Goal: Submit feedback/report problem: Submit feedback/report problem

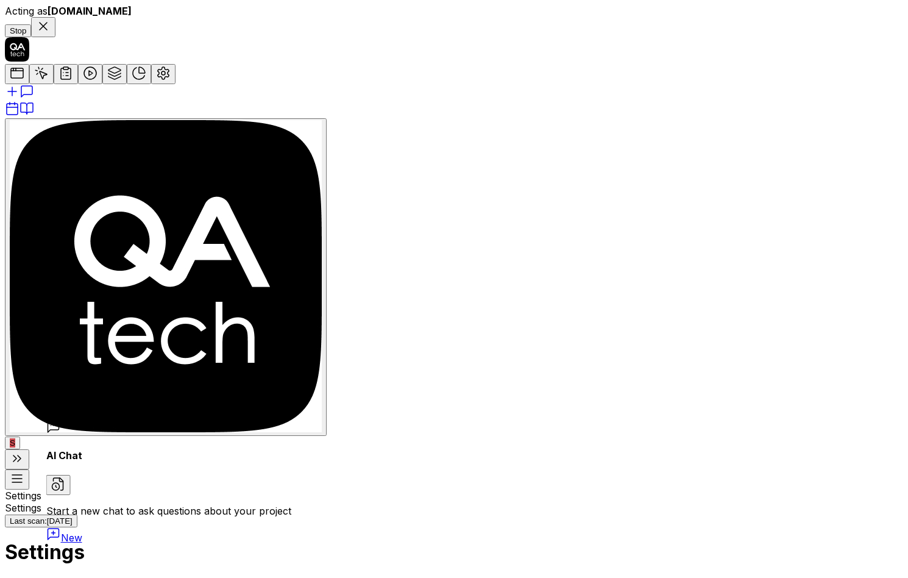
click at [23, 99] on icon at bounding box center [26, 91] width 15 height 15
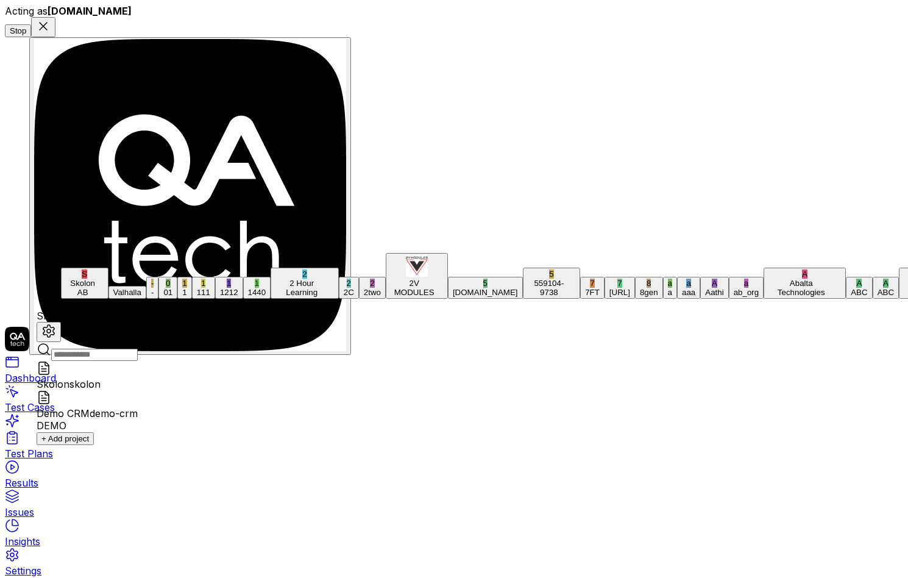
scroll to position [39004, 0]
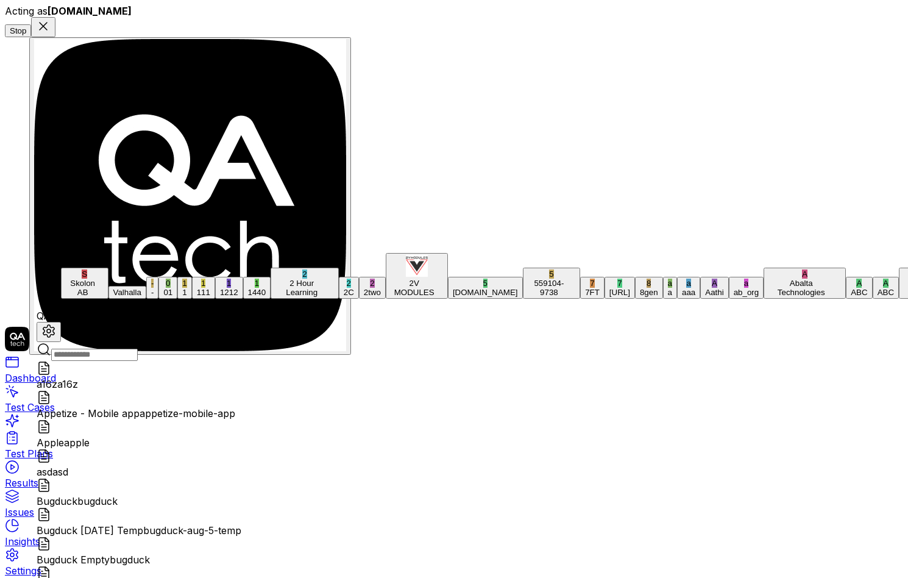
type textarea "*"
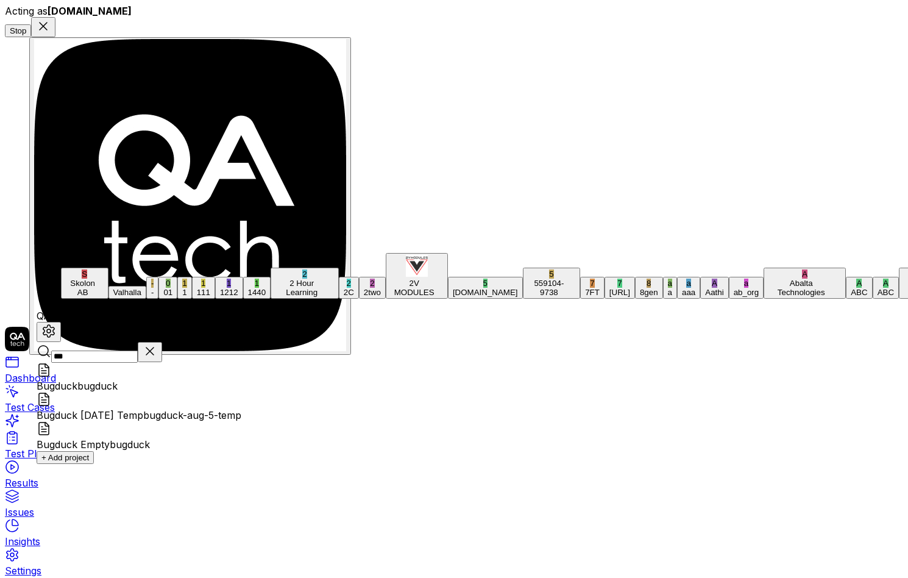
type input "****"
type textarea "*"
type input "*******"
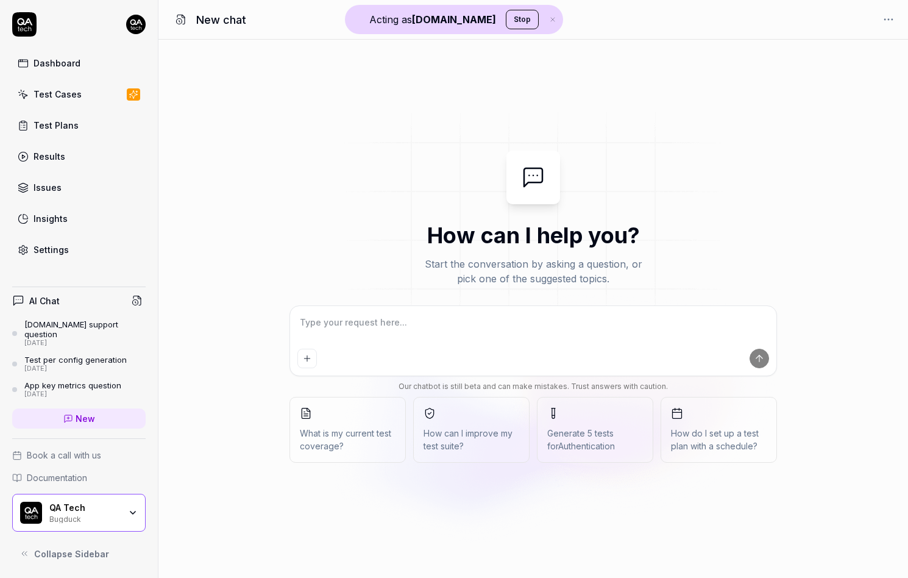
click at [380, 342] on textarea at bounding box center [533, 328] width 472 height 30
type textarea "*"
type textarea "Please analyze the following Pull Request data and provide a comprehensive summ…"
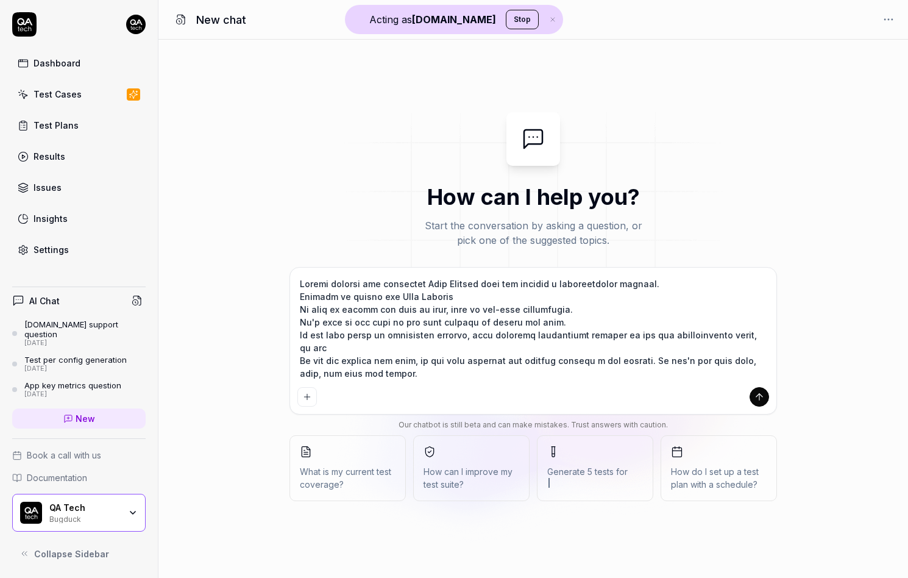
scroll to position [4948, 0]
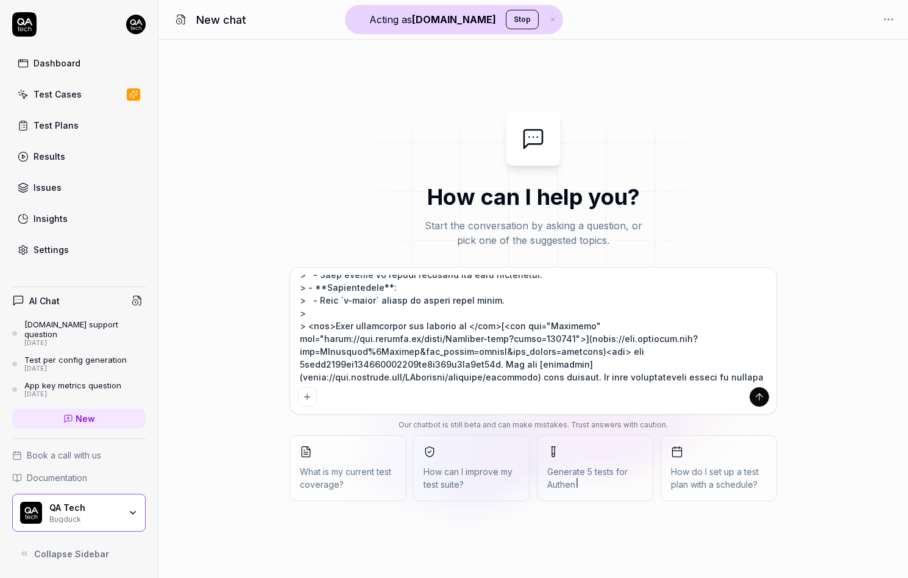
type textarea "*"
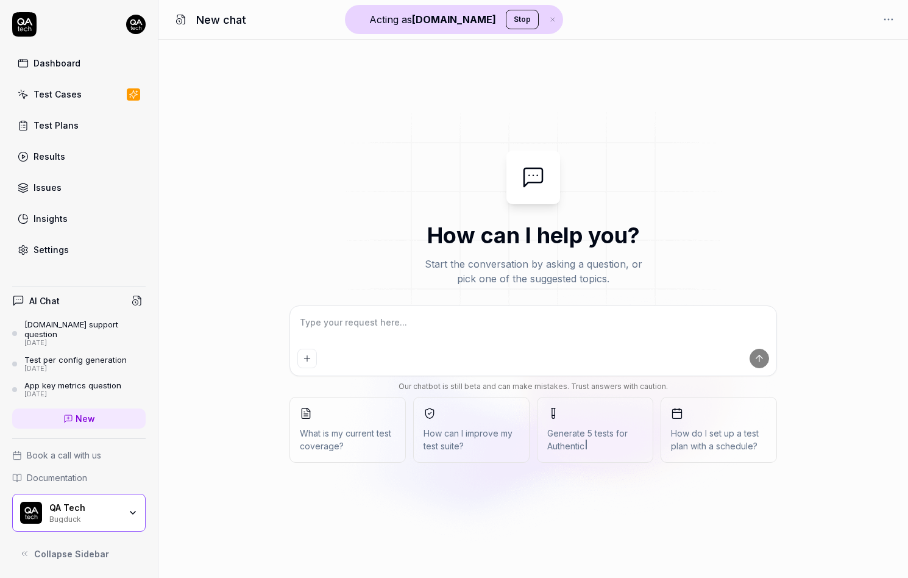
scroll to position [0, 0]
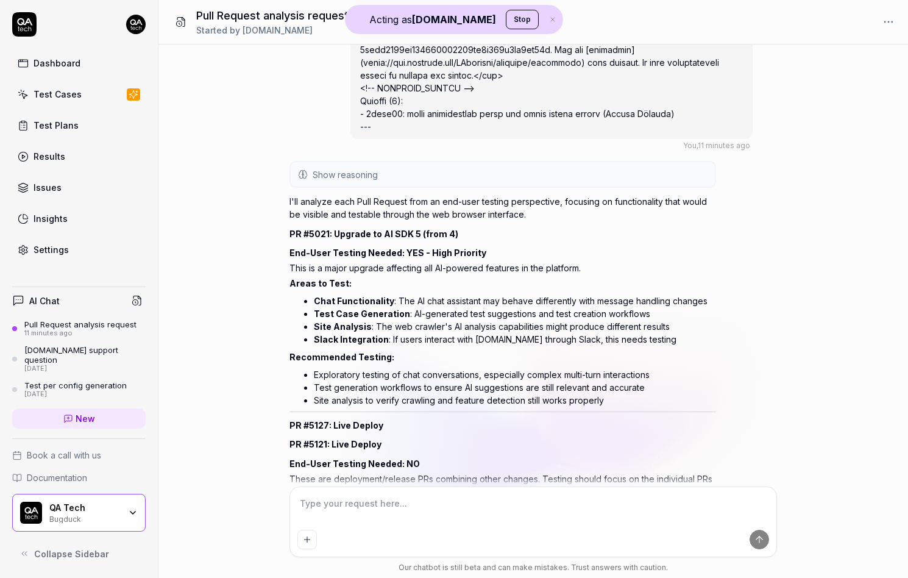
scroll to position [5198, 0]
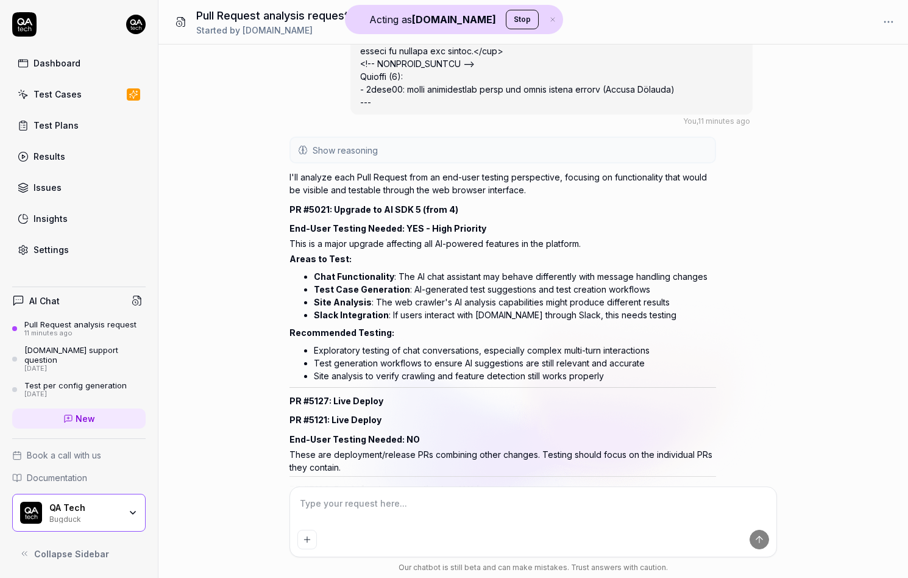
click at [427, 144] on button "Show reasoning" at bounding box center [503, 150] width 424 height 24
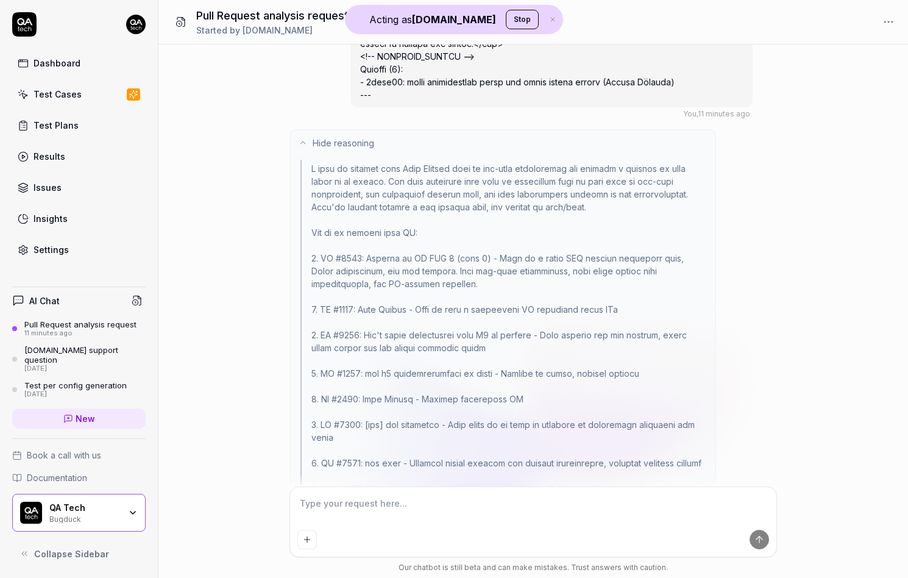
scroll to position [5204, 0]
click at [414, 144] on button "Hide reasoning" at bounding box center [503, 144] width 424 height 24
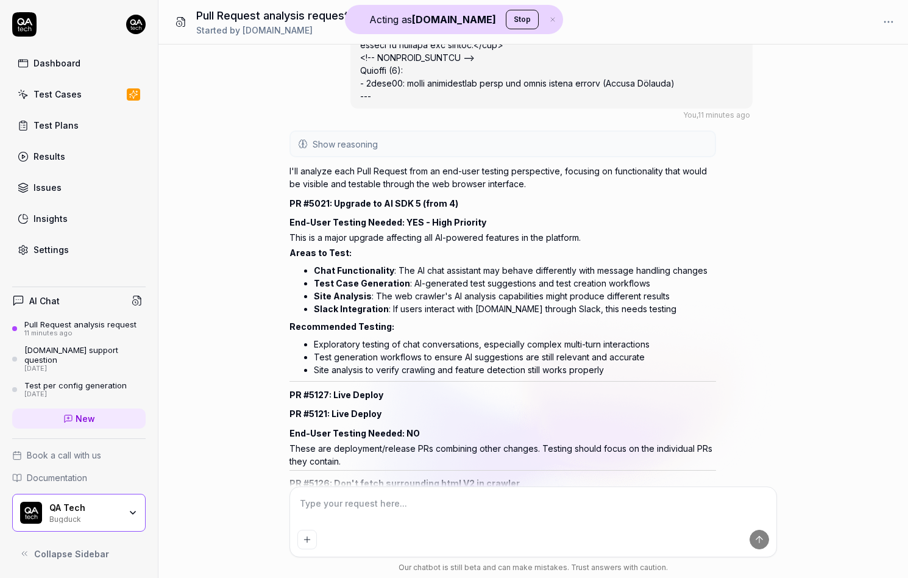
click at [385, 168] on p "I'll analyze each Pull Request from an end-user testing perspective, focusing o…" at bounding box center [502, 178] width 427 height 26
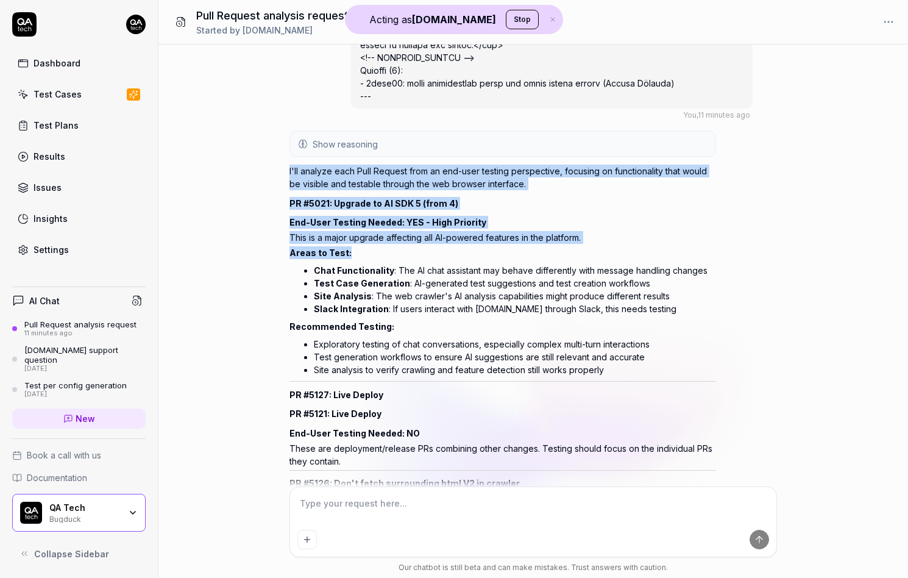
drag, startPoint x: 385, startPoint y: 168, endPoint x: 421, endPoint y: 257, distance: 96.0
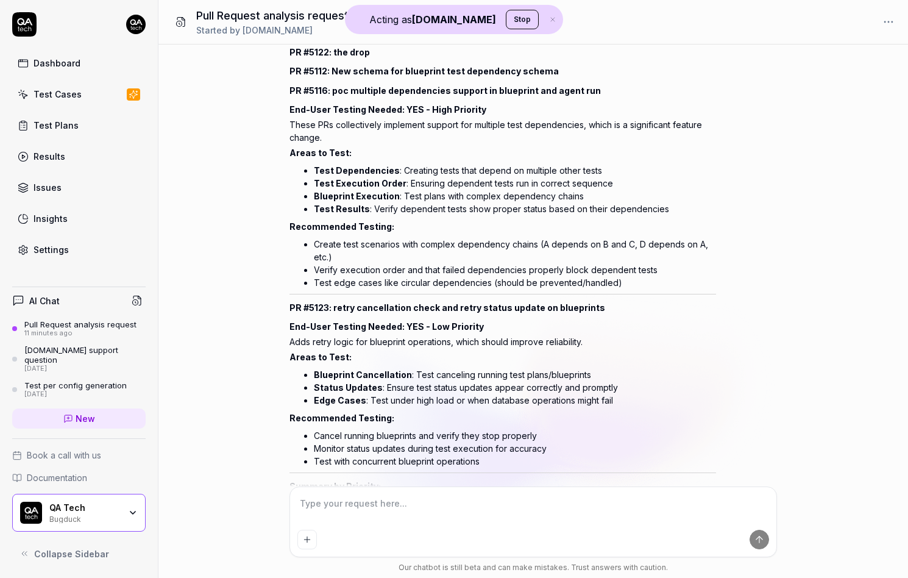
scroll to position [6177, 0]
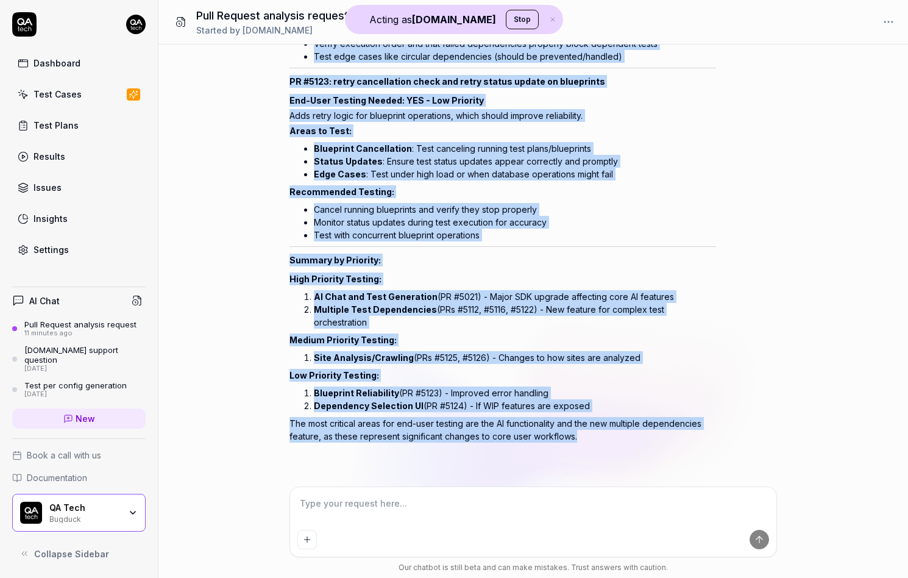
click at [602, 437] on p "The most critical areas for end-user testing are the AI functionality and the n…" at bounding box center [502, 430] width 427 height 26
copy div "I'll analyze each Pull Request from an end-user testing perspective, focusing o…"
click at [334, 264] on h2 "Summary by Priority:" at bounding box center [502, 259] width 427 height 13
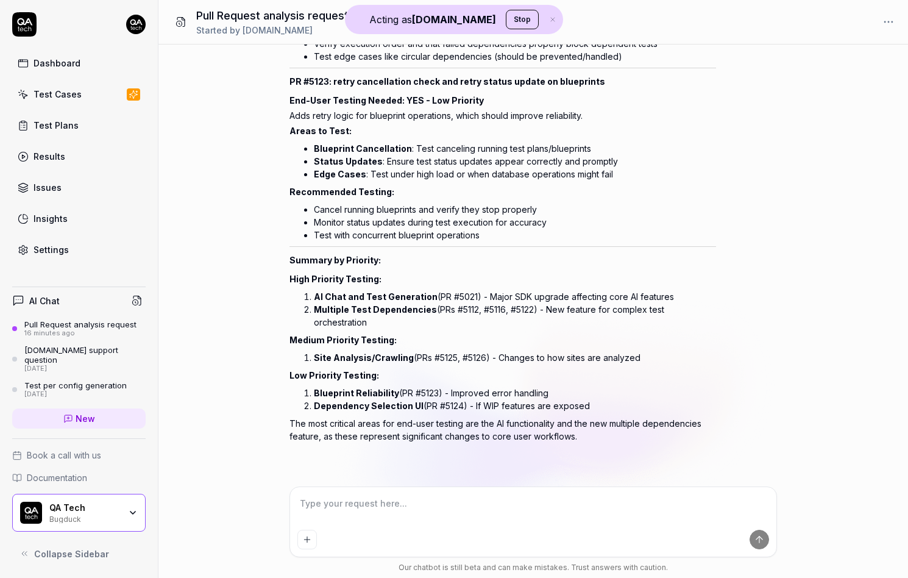
type textarea "*"
click at [56, 414] on link "New" at bounding box center [78, 418] width 133 height 20
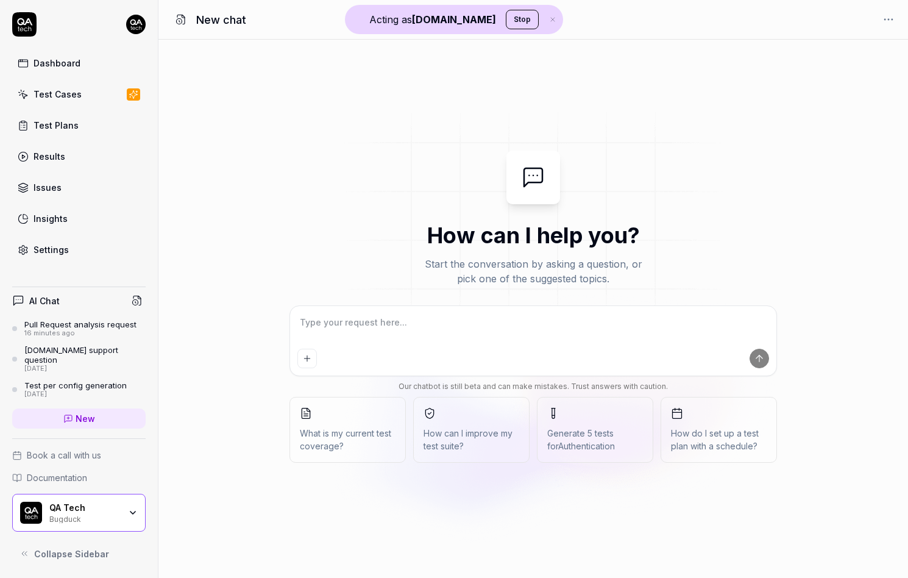
type textarea "*"
click at [365, 335] on textarea at bounding box center [533, 328] width 472 height 30
type textarea "h"
type textarea "*"
type textarea "hi"
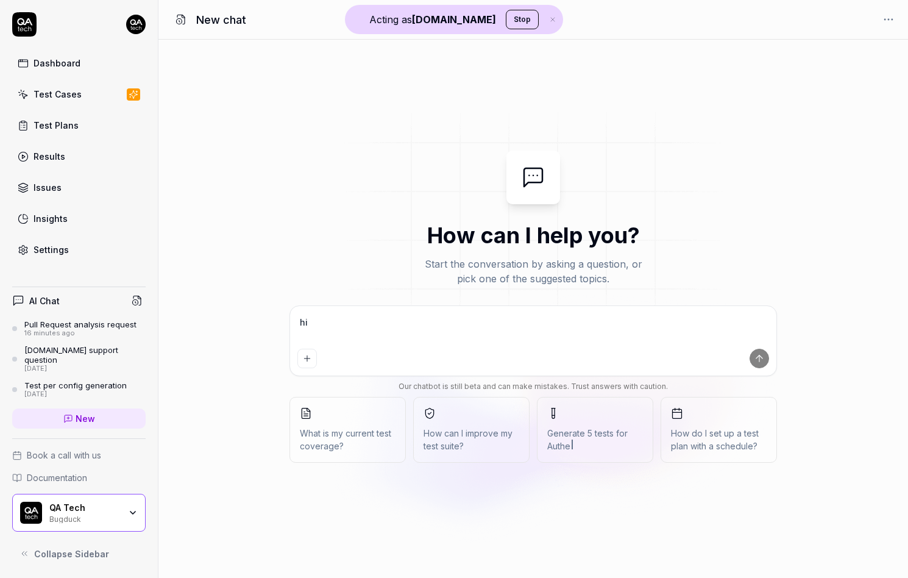
type textarea "*"
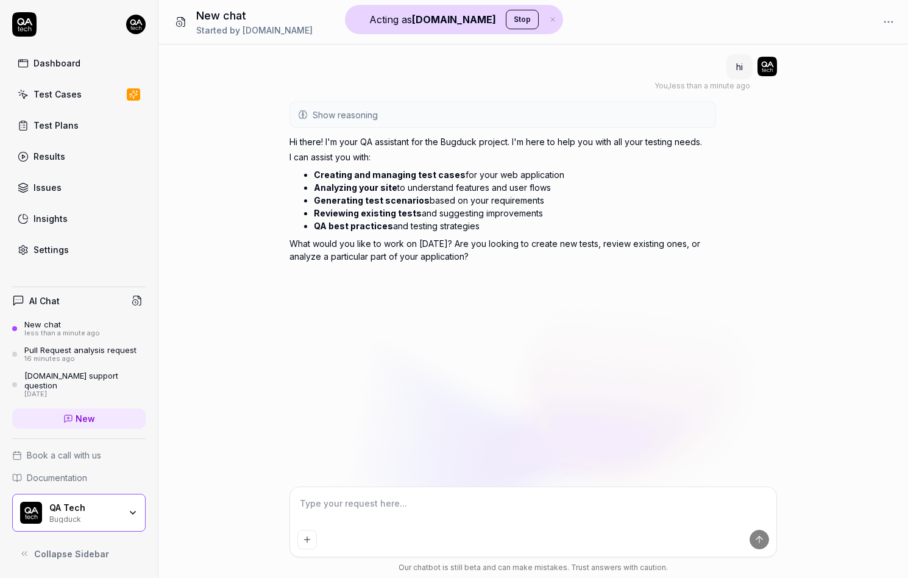
type textarea "*"
click at [135, 27] on html "Acting as QA.tech Stop Dashboard Test Cases Test Plans Results Issues Insights …" at bounding box center [454, 289] width 908 height 578
click at [84, 135] on span "Sign out" at bounding box center [80, 135] width 121 height 13
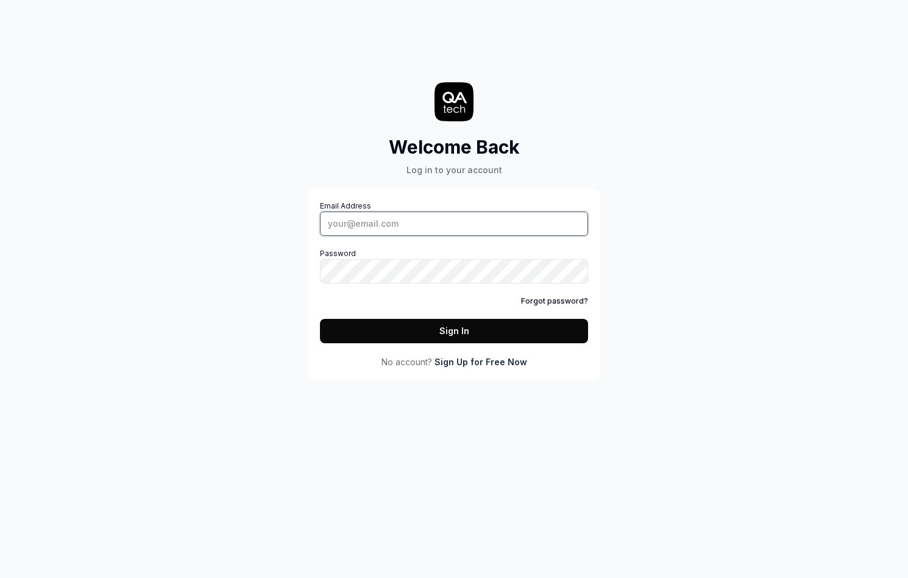
click at [361, 233] on input "Email Address" at bounding box center [454, 223] width 268 height 24
type input "[PERSON_NAME][EMAIL_ADDRESS][DOMAIN_NAME]"
click at [320, 319] on button "Sign In" at bounding box center [454, 331] width 268 height 24
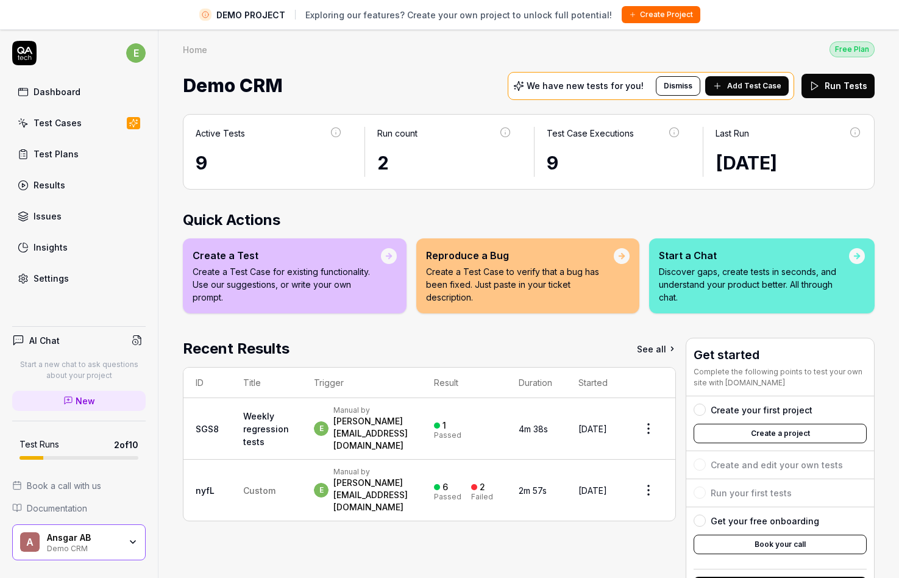
click at [79, 403] on span "New" at bounding box center [85, 400] width 19 height 13
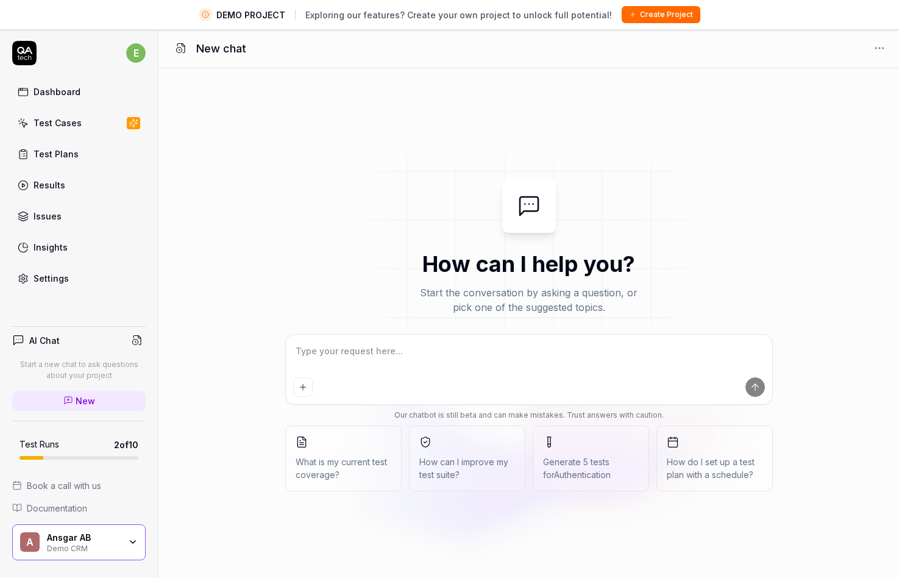
type textarea "*"
click at [366, 345] on textarea at bounding box center [529, 357] width 472 height 30
type textarea "w"
type textarea "*"
type textarea "wh"
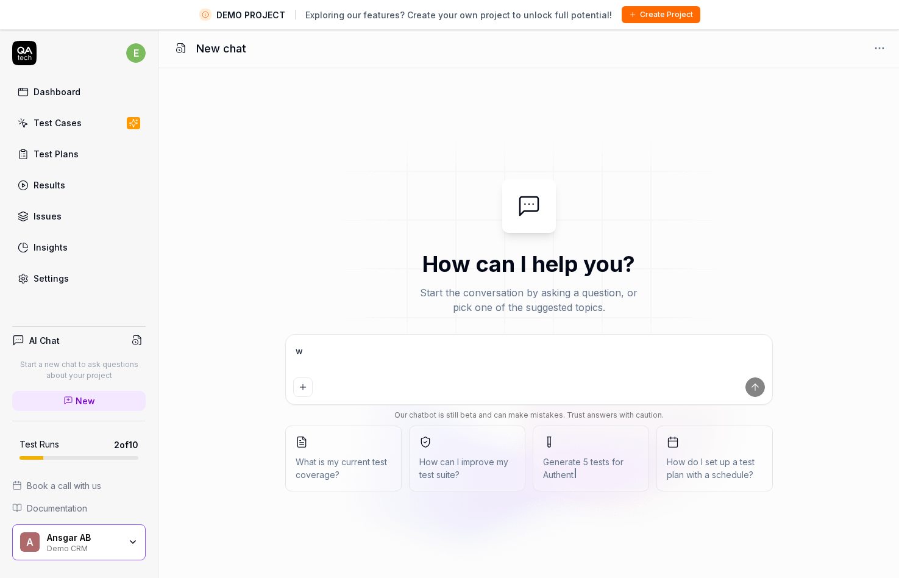
type textarea "*"
type textarea "whw"
type textarea "*"
type textarea "whwa"
type textarea "*"
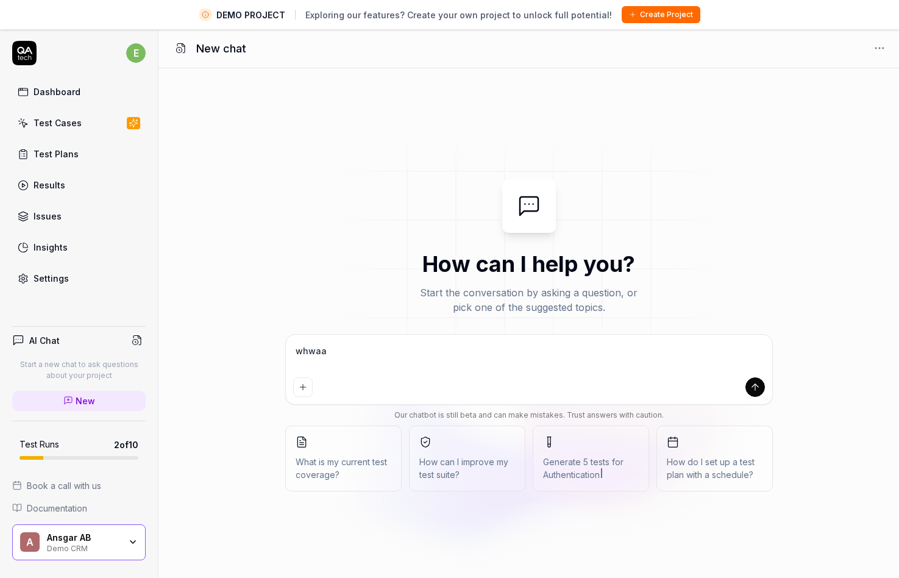
type textarea "whwa"
type textarea "*"
type textarea "whw"
type textarea "*"
type textarea "wh"
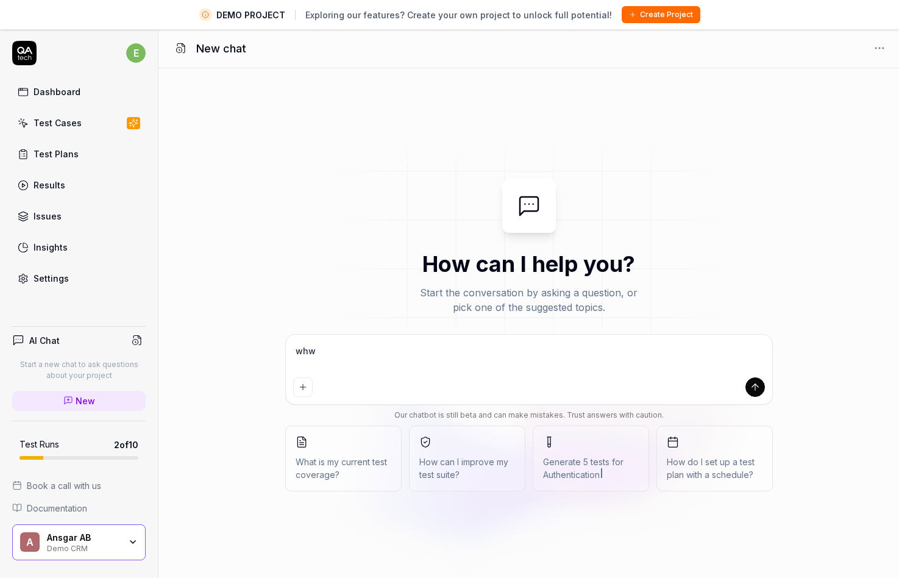
type textarea "*"
type textarea "wha"
type textarea "*"
type textarea "whaa"
type textarea "*"
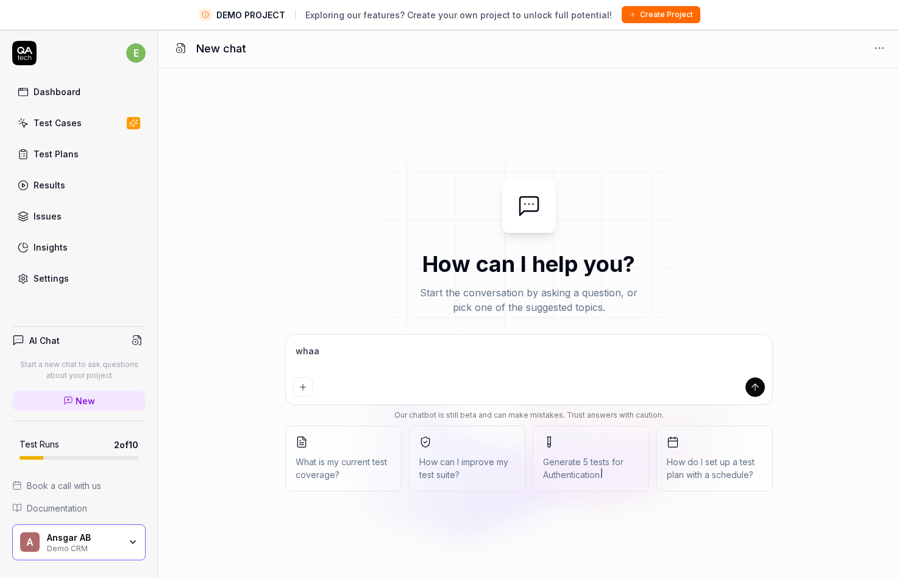
type textarea "whaaa"
type textarea "*"
type textarea "whaaaa"
type textarea "*"
type textarea "whaaaat"
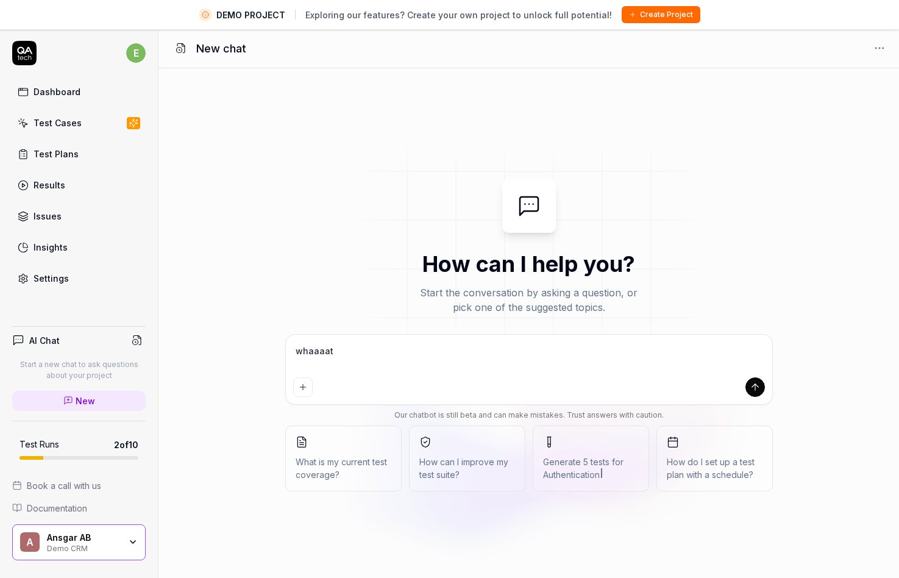
type textarea "*"
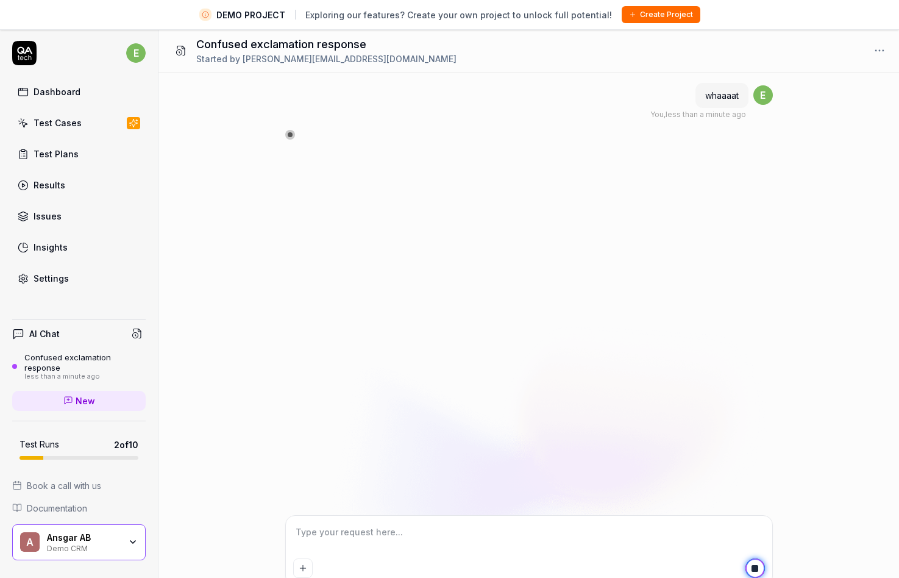
click at [92, 537] on div "Ansgar AB" at bounding box center [83, 537] width 73 height 11
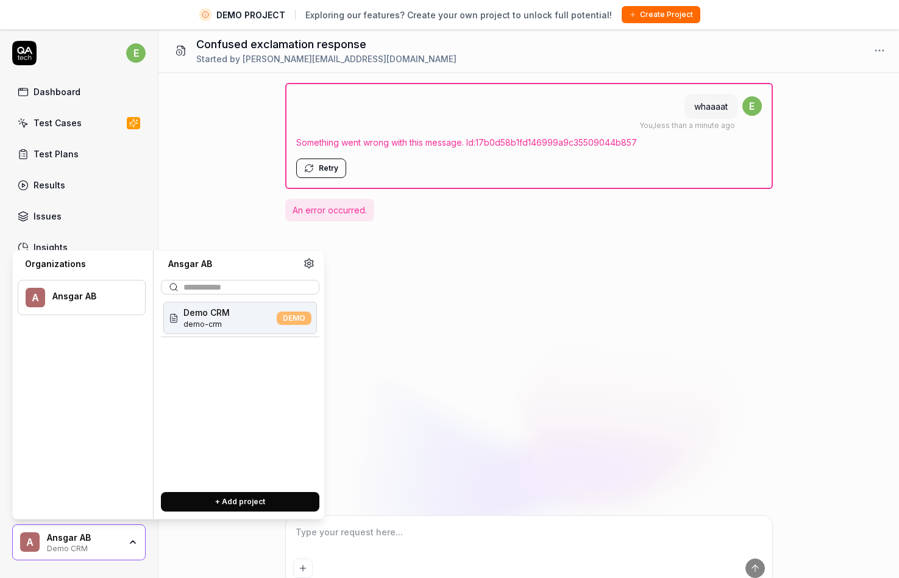
click at [504, 313] on div "whaaaat You , less than a minute ago e Something went wrong with this message. …" at bounding box center [528, 294] width 740 height 442
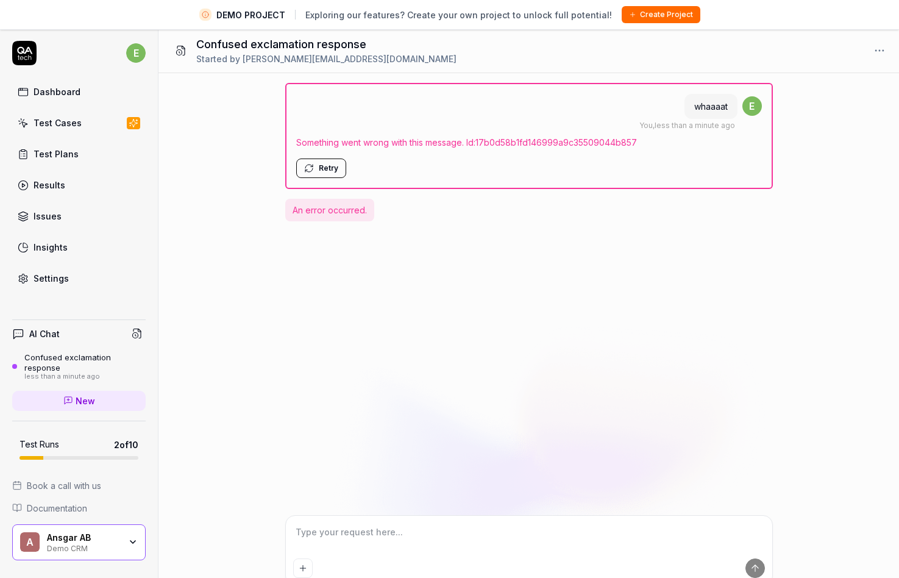
click at [522, 144] on span "Something went wrong with this message. Id: 17b0d58b1fd146999a9c35509044b857" at bounding box center [529, 142] width 466 height 13
click at [102, 522] on div "AI Chat Confused exclamation response less than a minute ago New Test Runs 2 of…" at bounding box center [79, 452] width 158 height 285
click at [98, 537] on div "Ansgar AB" at bounding box center [83, 537] width 73 height 11
type textarea "*"
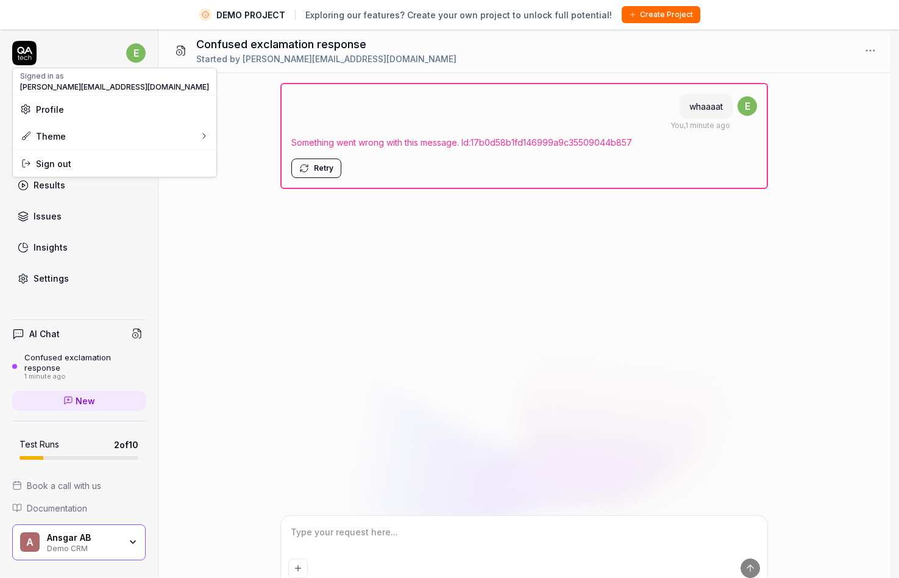
click at [133, 51] on html "DEMO PROJECT Exploring our features? Create your own project to unlock full pot…" at bounding box center [449, 303] width 899 height 606
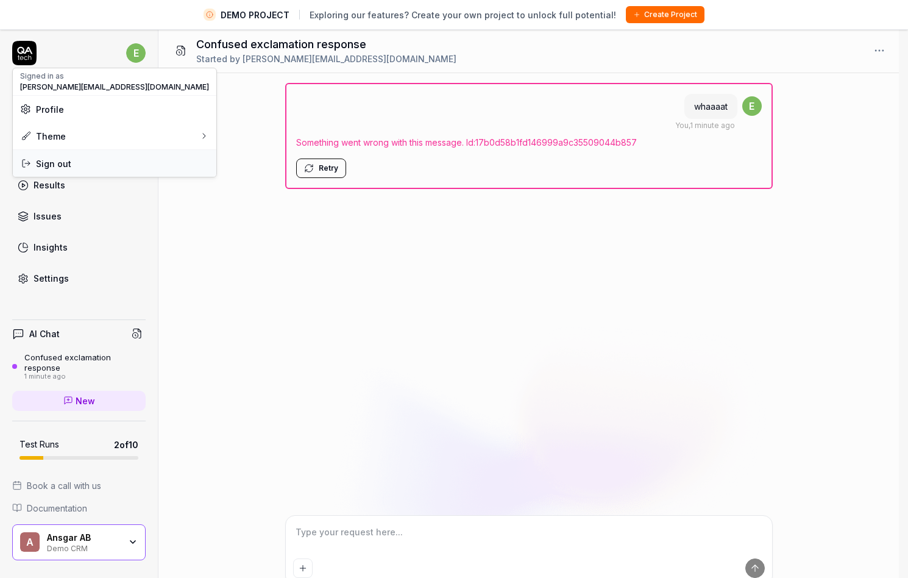
click at [73, 164] on span "Sign out" at bounding box center [114, 163] width 189 height 13
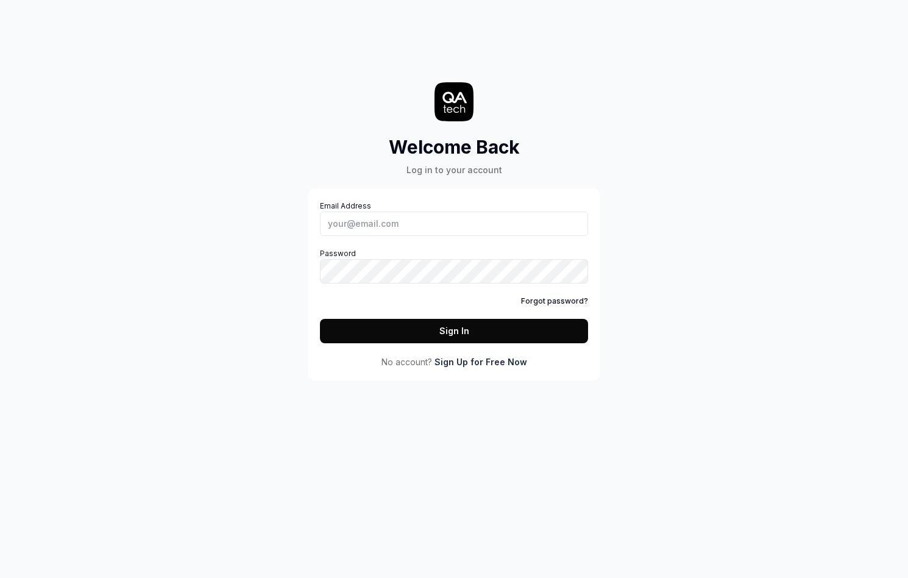
click at [375, 237] on div "Email Address Password Forgot password? Sign In" at bounding box center [454, 271] width 268 height 143
click at [375, 226] on input "Email Address" at bounding box center [454, 223] width 268 height 24
type input "[PERSON_NAME][EMAIL_ADDRESS][DOMAIN_NAME]"
click at [320, 319] on button "Sign In" at bounding box center [454, 331] width 268 height 24
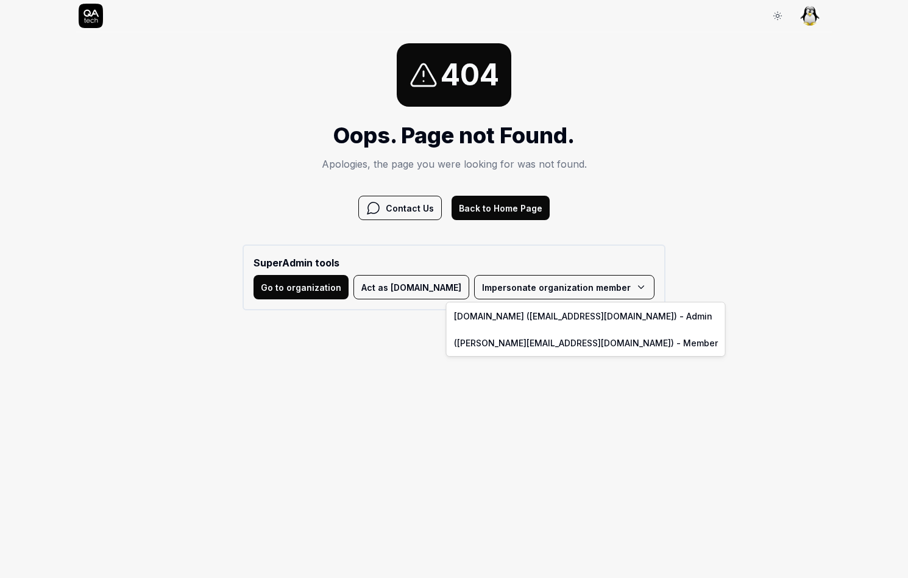
click at [479, 287] on html "Sign In Sign In 404 Oops. Page not Found. Apologies, the page you were looking …" at bounding box center [454, 160] width 908 height 321
click at [494, 339] on link "([PERSON_NAME][EMAIL_ADDRESS][DOMAIN_NAME]) - Member" at bounding box center [586, 342] width 278 height 27
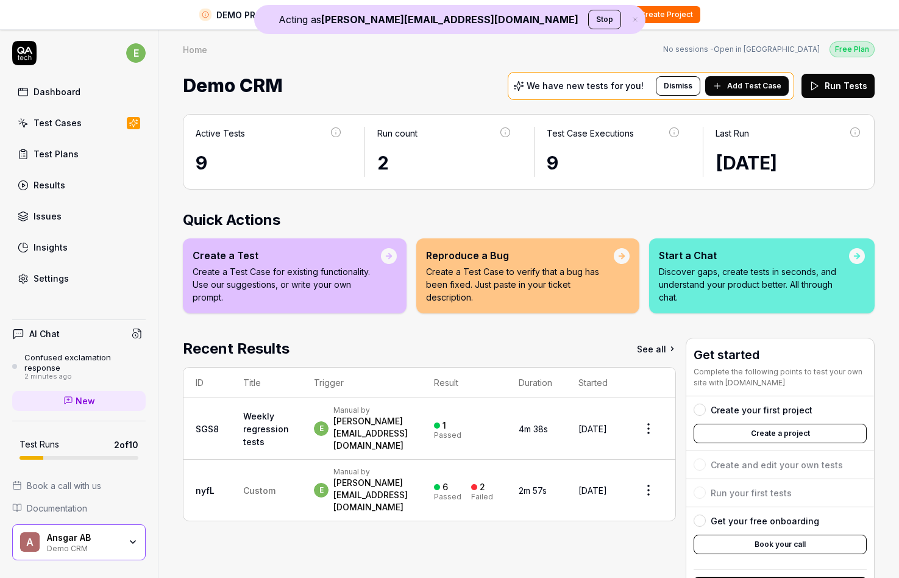
click at [71, 397] on icon at bounding box center [68, 400] width 10 height 10
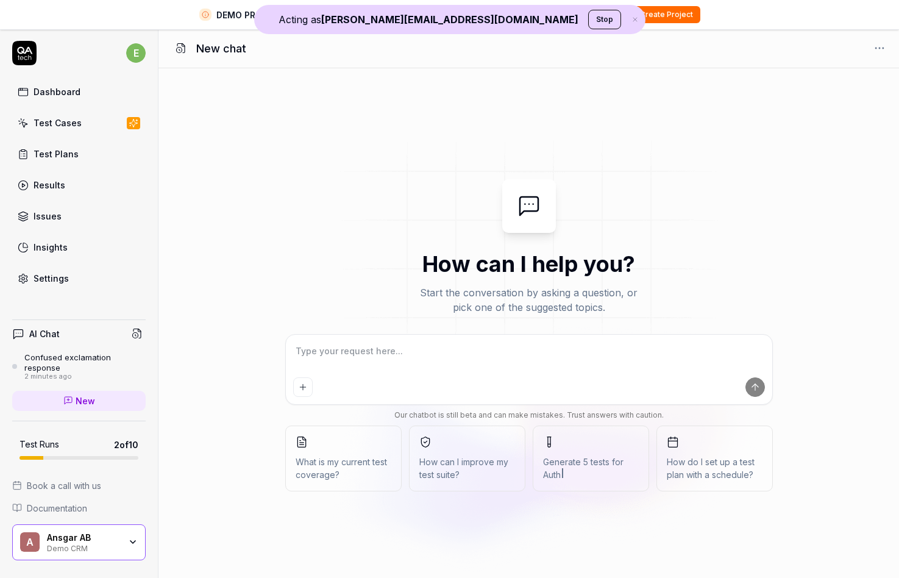
click at [358, 359] on textarea at bounding box center [529, 357] width 472 height 30
click at [115, 370] on div "Confused exclamation response" at bounding box center [84, 362] width 121 height 20
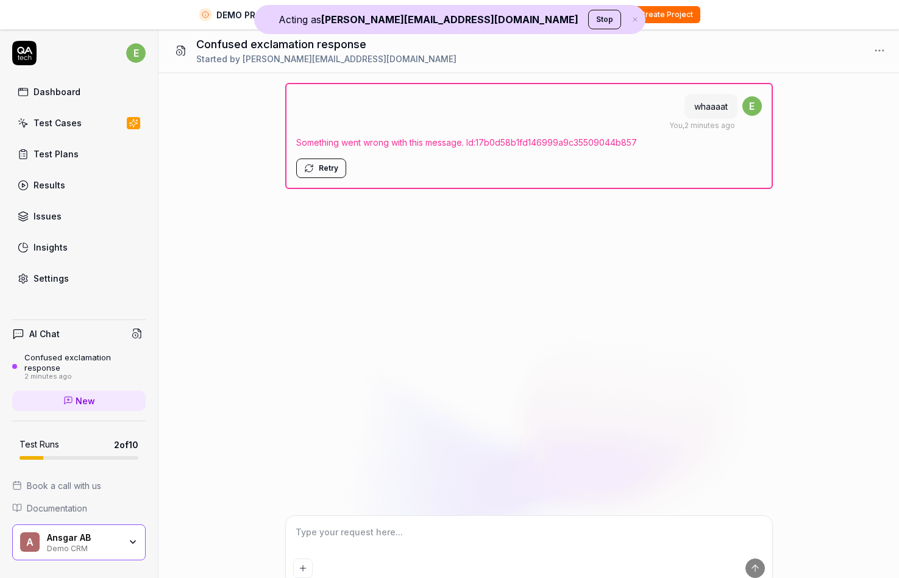
click at [543, 144] on span "Something went wrong with this message. Id: 17b0d58b1fd146999a9c35509044b857" at bounding box center [529, 142] width 466 height 13
copy span "17b0d58b1fd146999a9c35509044b857"
click at [312, 144] on span "Something went wrong with this message. Id: 17b0d58b1fd146999a9c35509044b857" at bounding box center [529, 142] width 466 height 13
drag, startPoint x: 312, startPoint y: 144, endPoint x: 449, endPoint y: 144, distance: 137.1
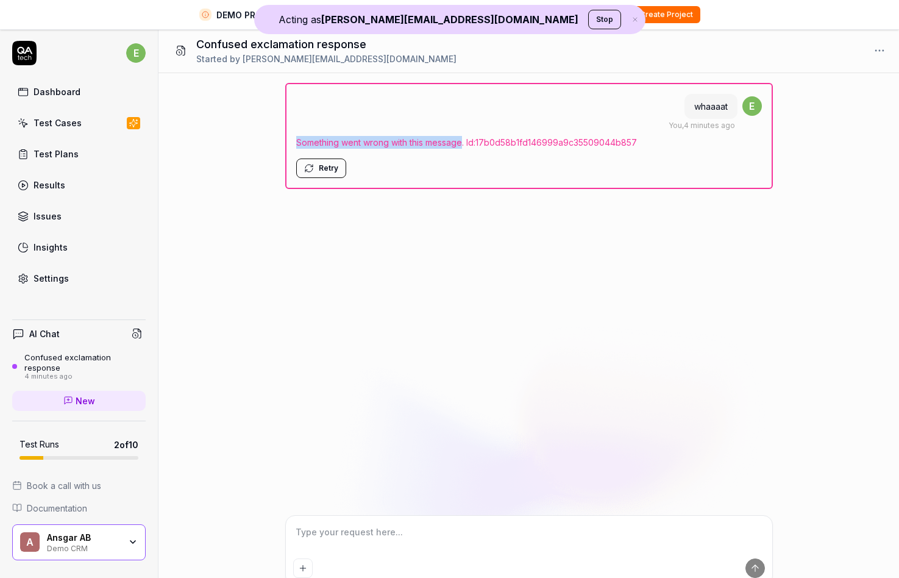
click at [449, 144] on span "Something went wrong with this message. Id: 17b0d58b1fd146999a9c35509044b857" at bounding box center [529, 142] width 466 height 13
copy span "Something went wrong with this message"
type textarea "*"
